Goal: Information Seeking & Learning: Learn about a topic

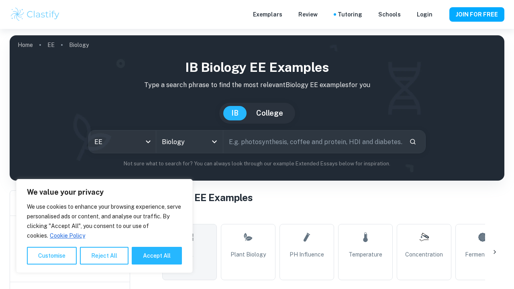
scroll to position [161, 0]
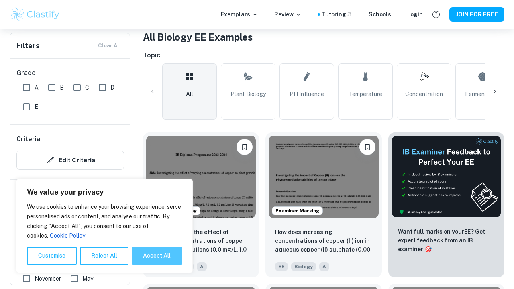
click at [147, 252] on button "Accept All" at bounding box center [157, 256] width 50 height 18
checkbox input "true"
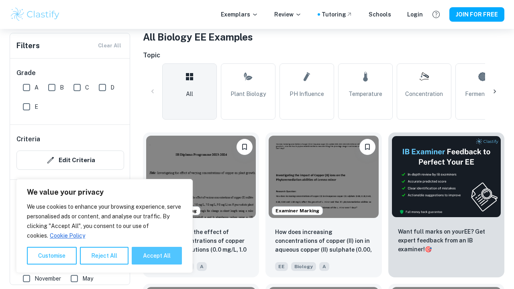
checkbox input "true"
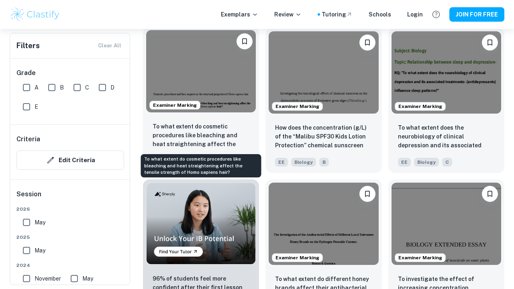
scroll to position [417, 0]
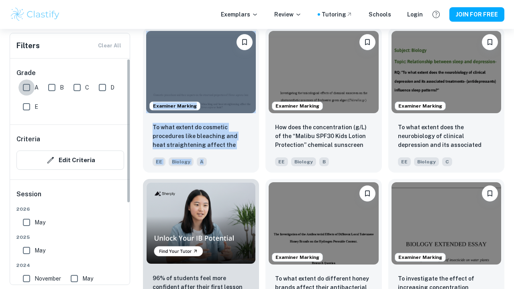
click at [29, 85] on input "A" at bounding box center [26, 87] width 16 height 16
checkbox input "true"
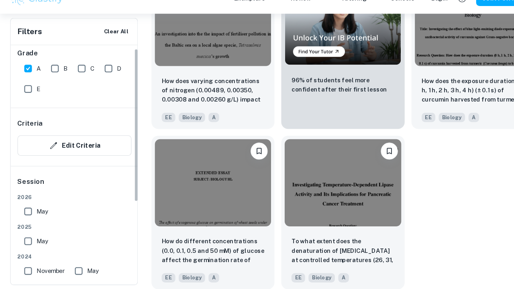
scroll to position [5, 0]
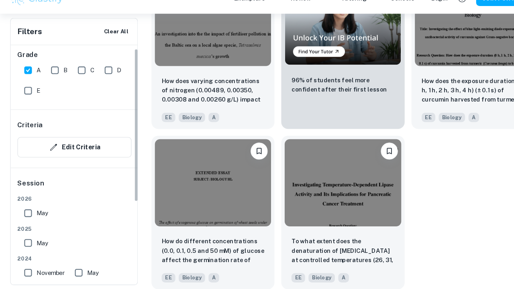
click at [52, 74] on input "B" at bounding box center [52, 82] width 16 height 16
checkbox input "true"
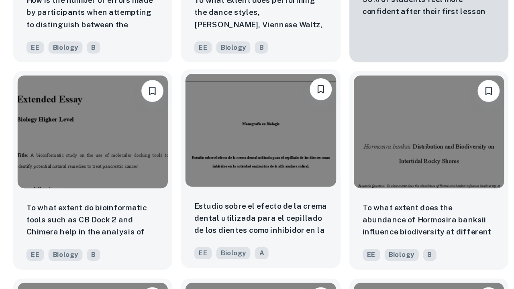
scroll to position [2150, 0]
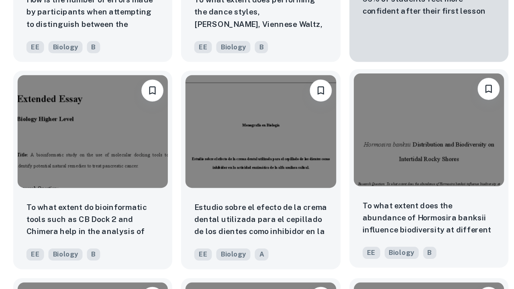
click at [388, 217] on div "To what extent does the abundance of Hormosira banksii influence biodiversity a…" at bounding box center [446, 245] width 116 height 56
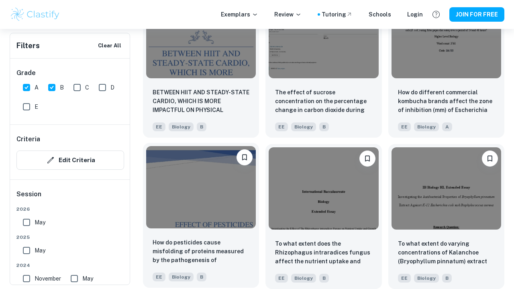
scroll to position [4103, 0]
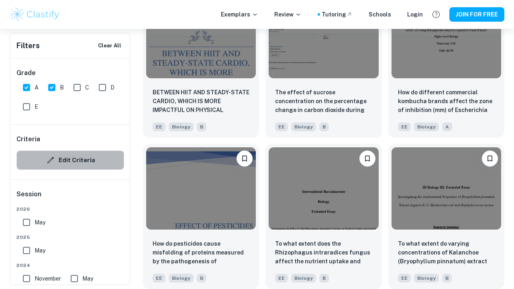
click at [75, 155] on button "Edit Criteria" at bounding box center [70, 160] width 108 height 19
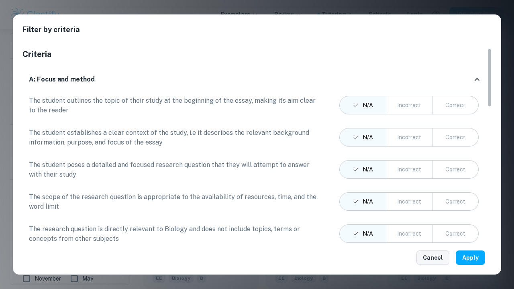
click at [436, 254] on button "Cancel" at bounding box center [432, 257] width 33 height 14
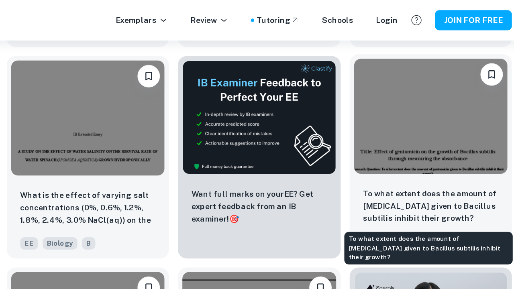
scroll to position [1935, 0]
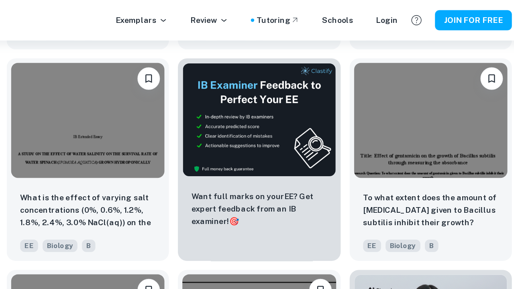
click at [398, 153] on p "To what extent does the amount of [MEDICAL_DATA] given to Bacillus subtilis inh…" at bounding box center [446, 150] width 97 height 26
